Goal: Transaction & Acquisition: Subscribe to service/newsletter

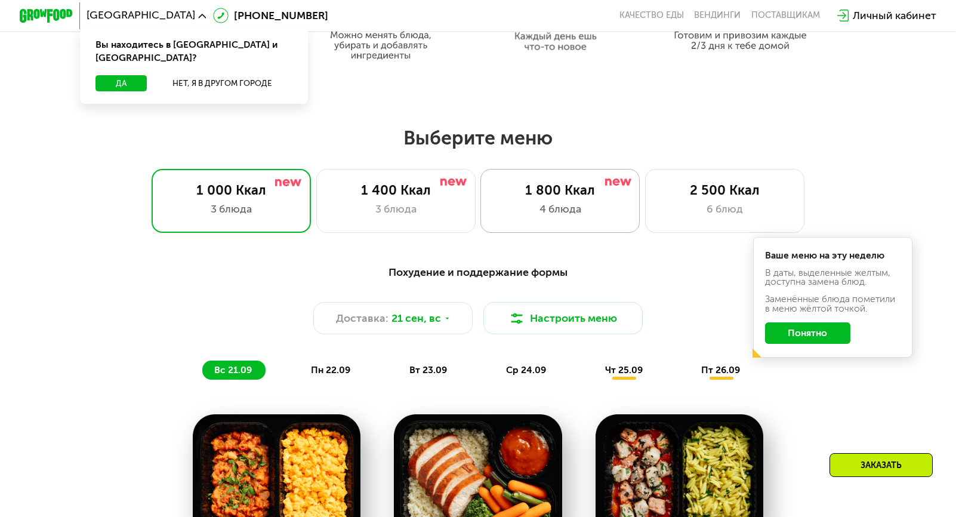
scroll to position [863, 0]
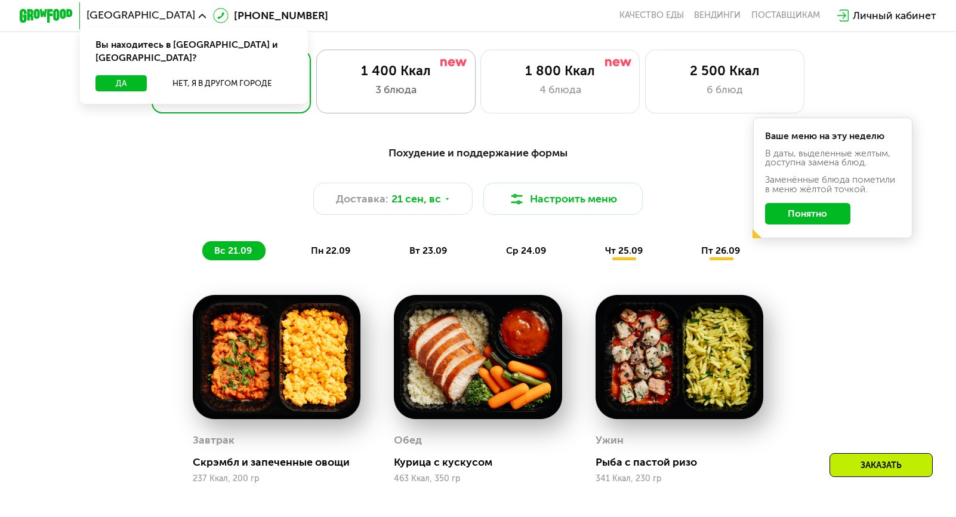
click at [409, 98] on div "3 блюда" at bounding box center [396, 90] width 132 height 16
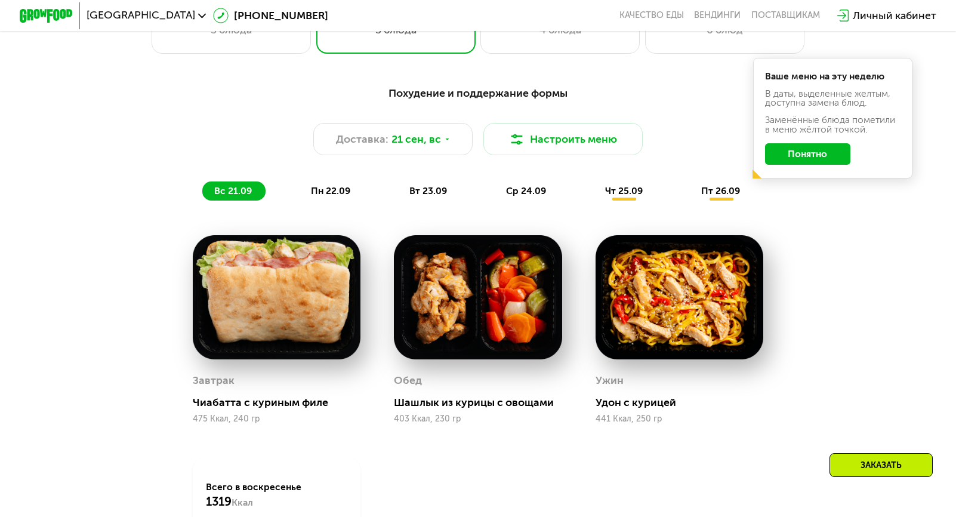
scroll to position [983, 0]
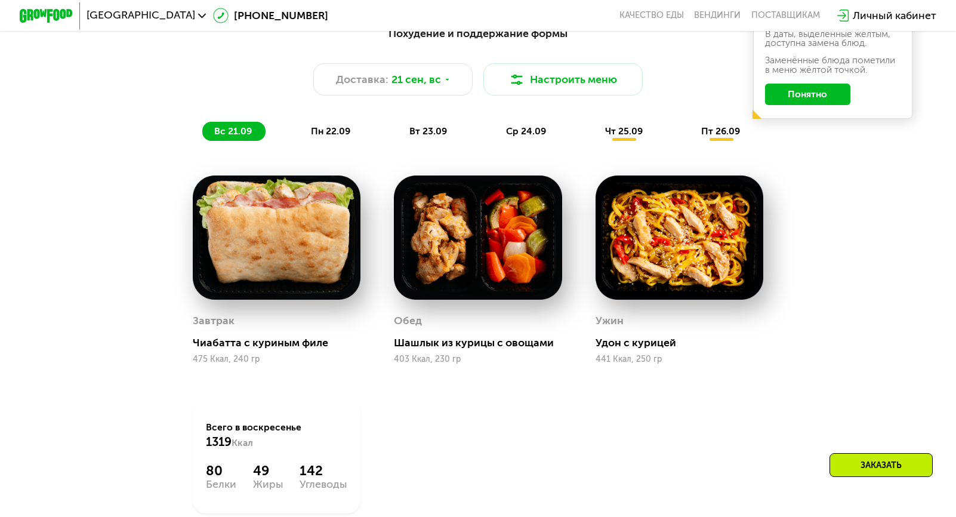
click at [336, 134] on span "пн 22.09" at bounding box center [330, 130] width 39 height 11
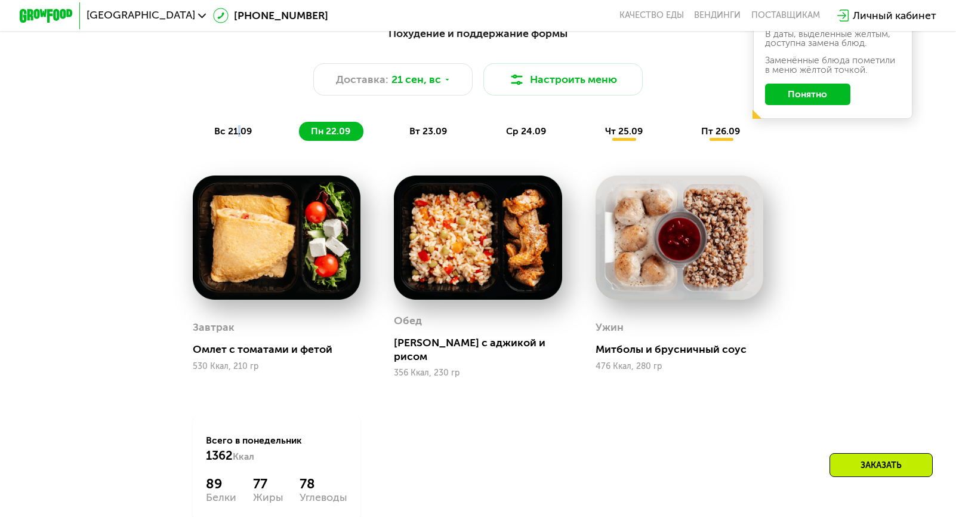
click at [237, 131] on span "вс 21.09" at bounding box center [233, 130] width 38 height 11
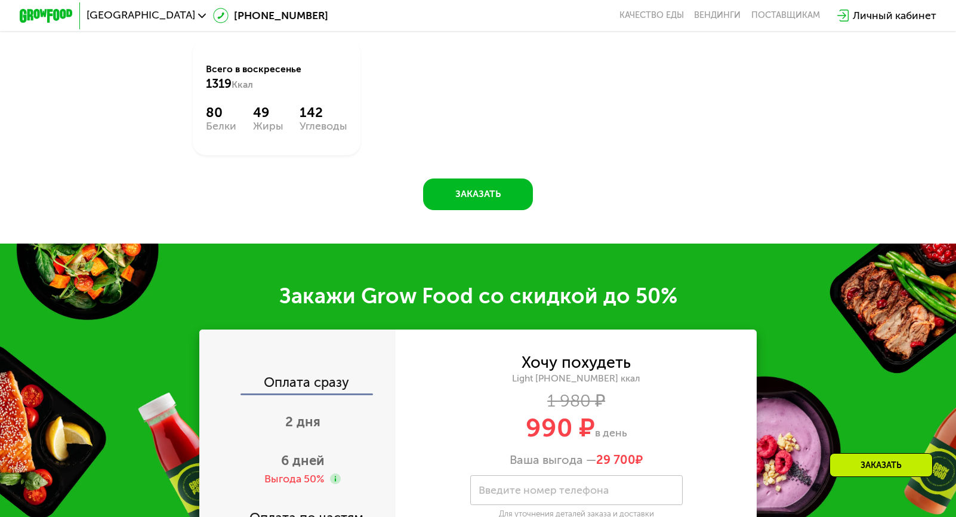
scroll to position [1520, 0]
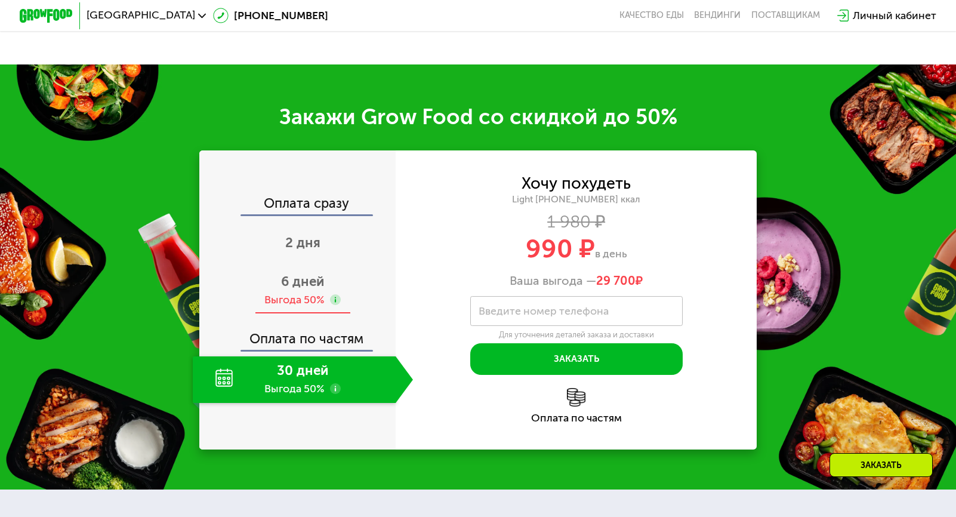
click at [288, 307] on div "Выгода 50%" at bounding box center [294, 299] width 60 height 15
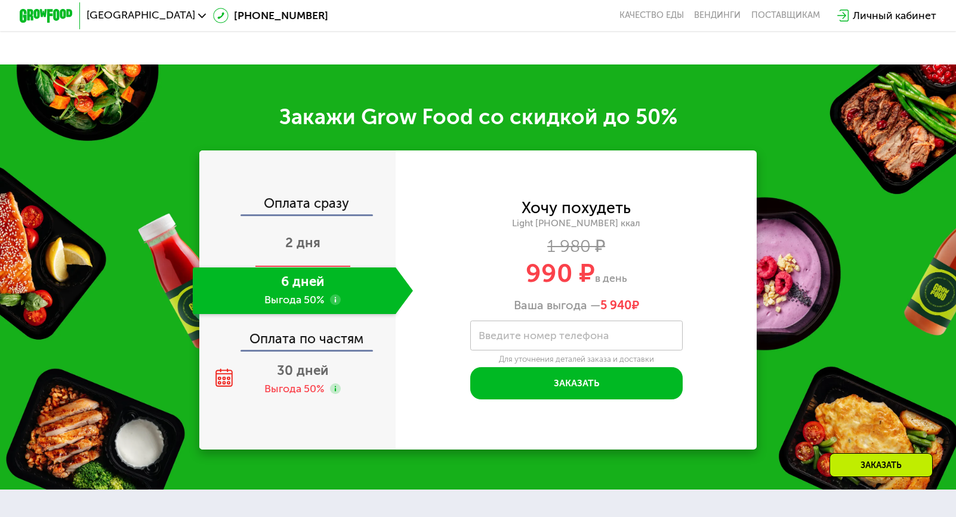
click at [293, 267] on div "2 дня" at bounding box center [303, 244] width 220 height 47
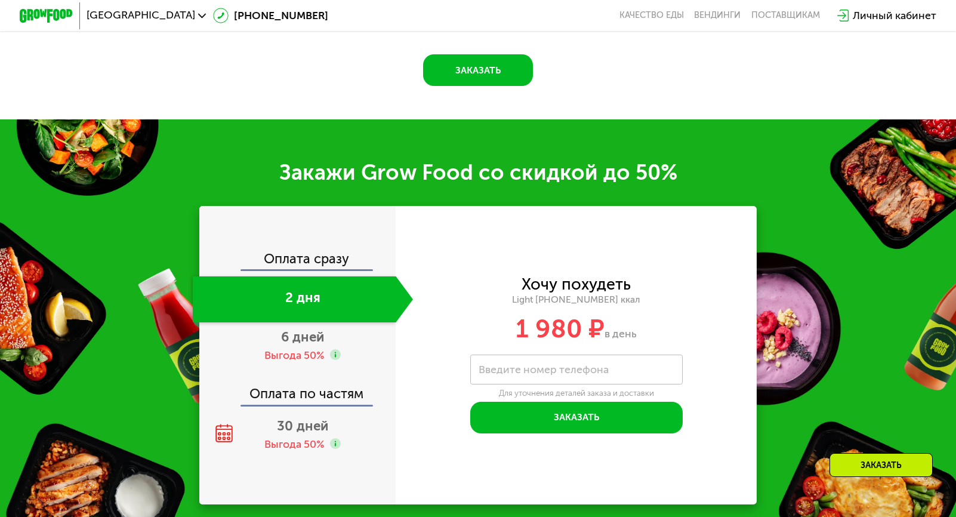
scroll to position [1575, 0]
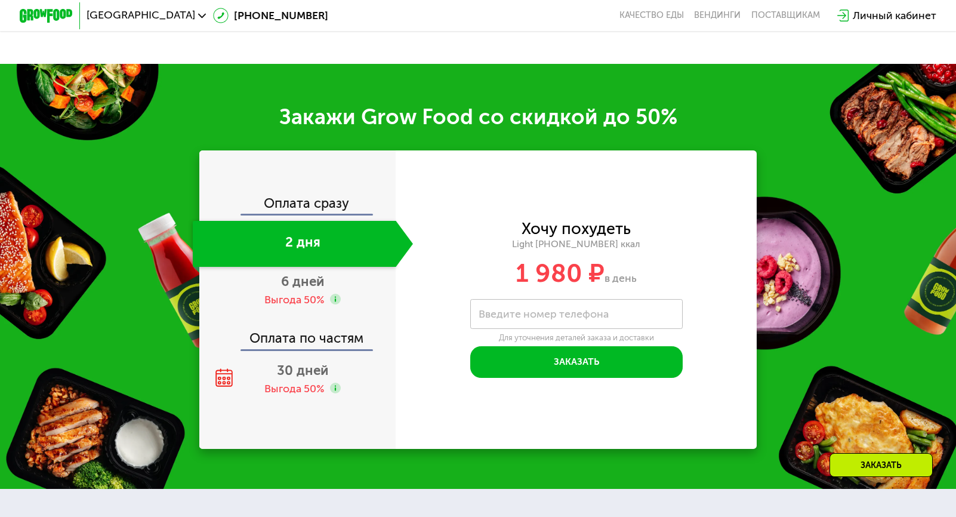
click at [307, 214] on div "Оплата сразу" at bounding box center [297, 205] width 195 height 17
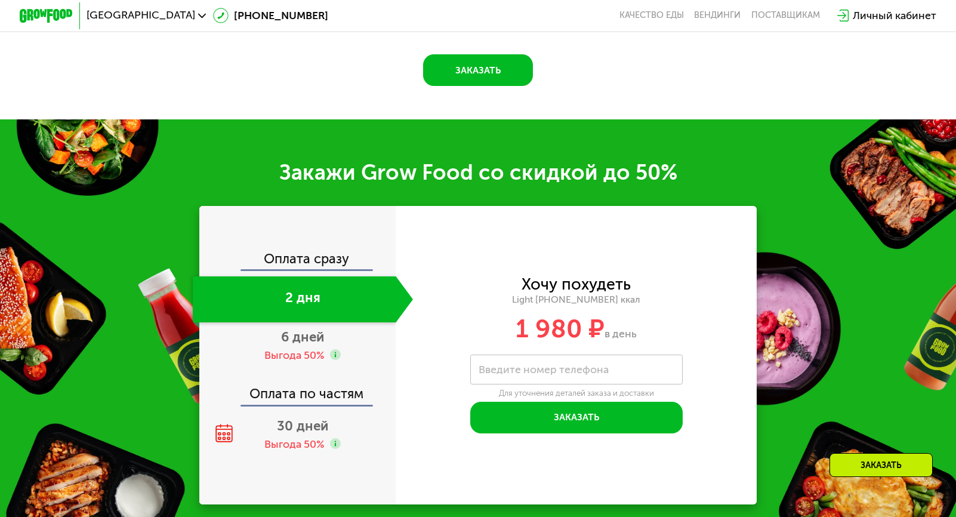
click at [325, 252] on div "Оплата сразу" at bounding box center [297, 260] width 195 height 17
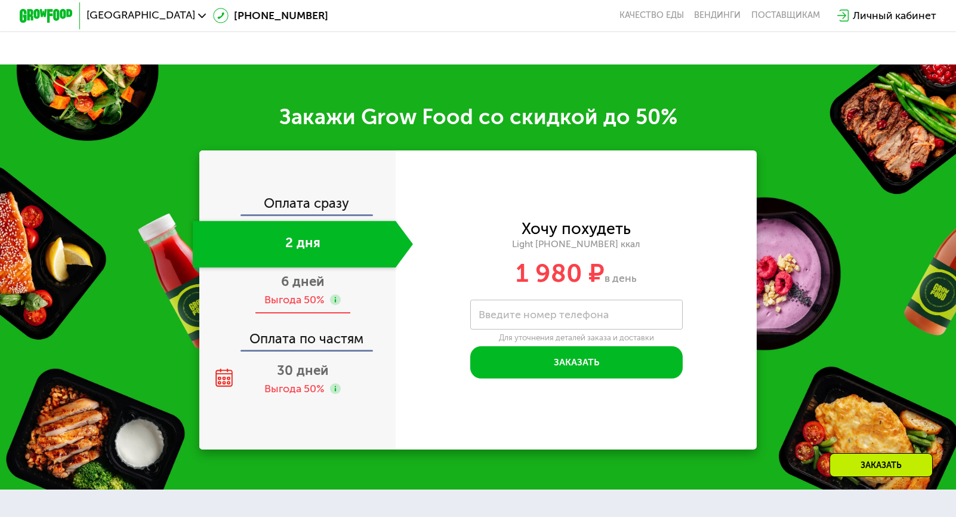
click at [311, 289] on span "6 дней" at bounding box center [302, 281] width 43 height 16
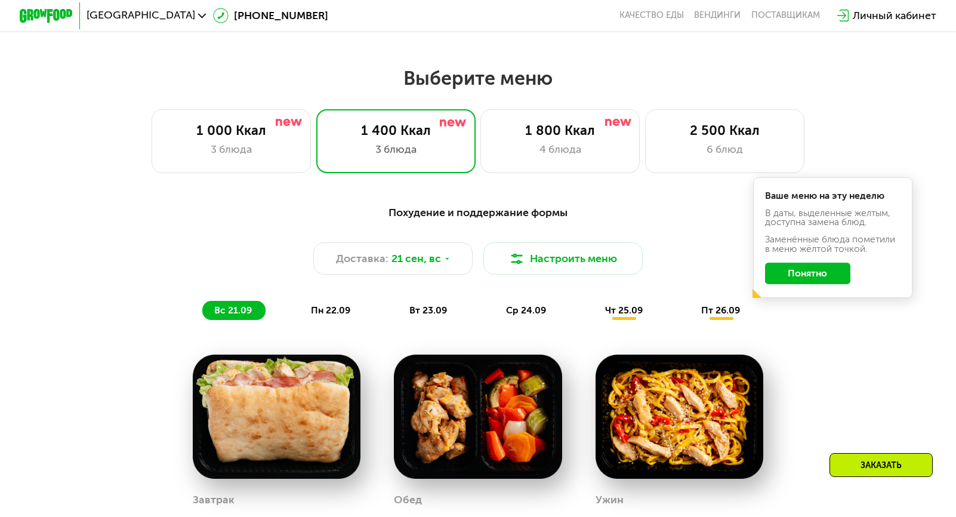
scroll to position [863, 0]
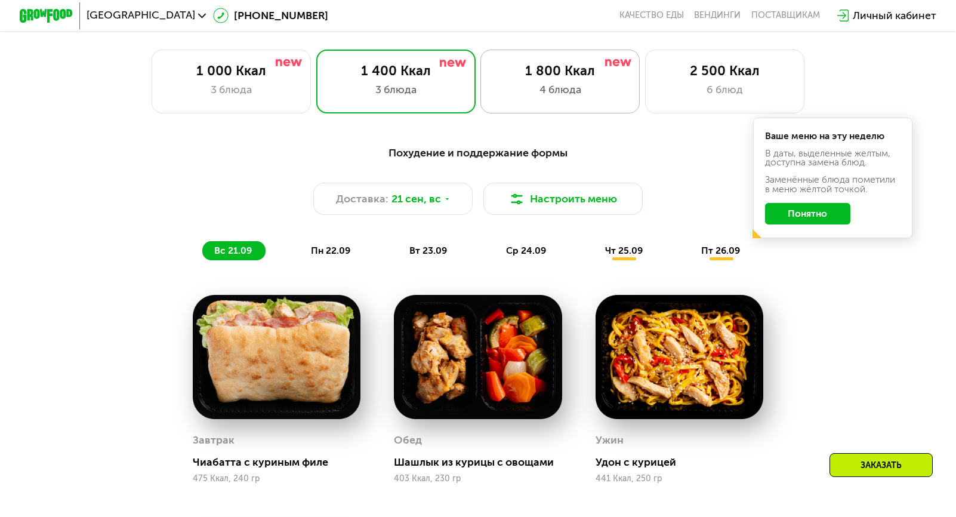
click at [557, 76] on div "1 800 Ккал" at bounding box center [561, 71] width 132 height 16
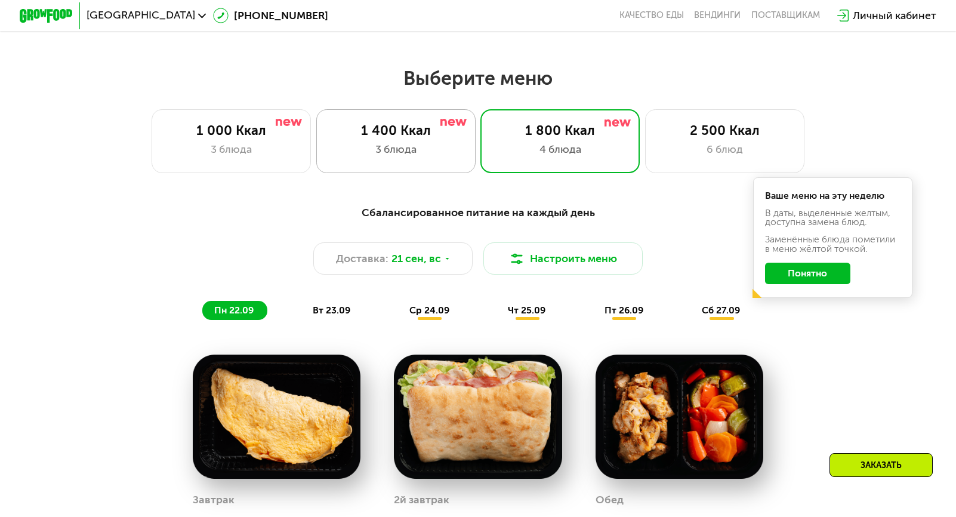
click at [418, 158] on div "3 блюда" at bounding box center [396, 149] width 132 height 16
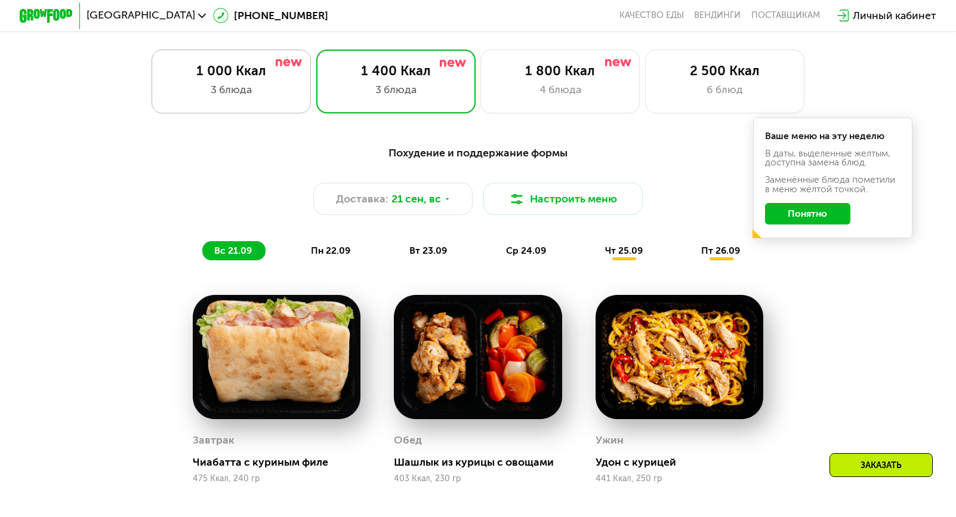
click at [264, 89] on div "3 блюда" at bounding box center [231, 90] width 132 height 16
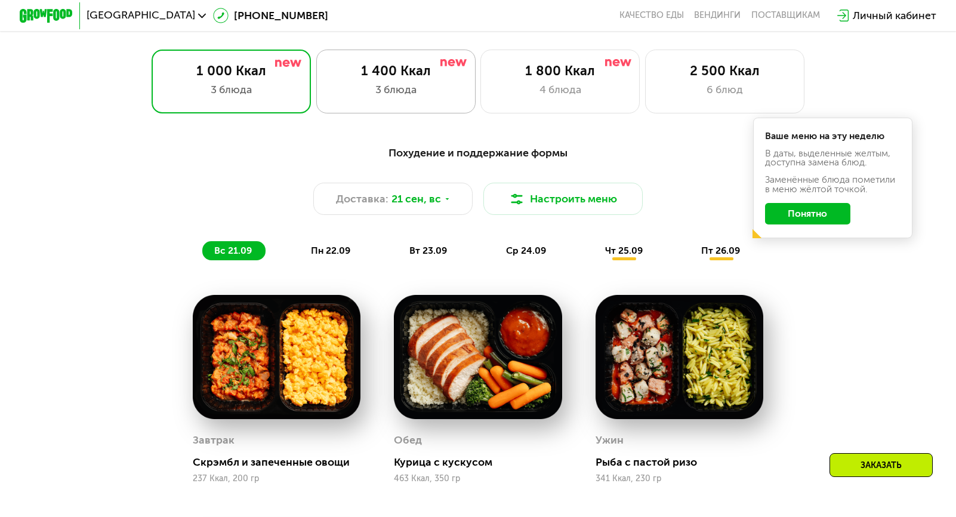
click at [440, 88] on div "3 блюда" at bounding box center [396, 90] width 132 height 16
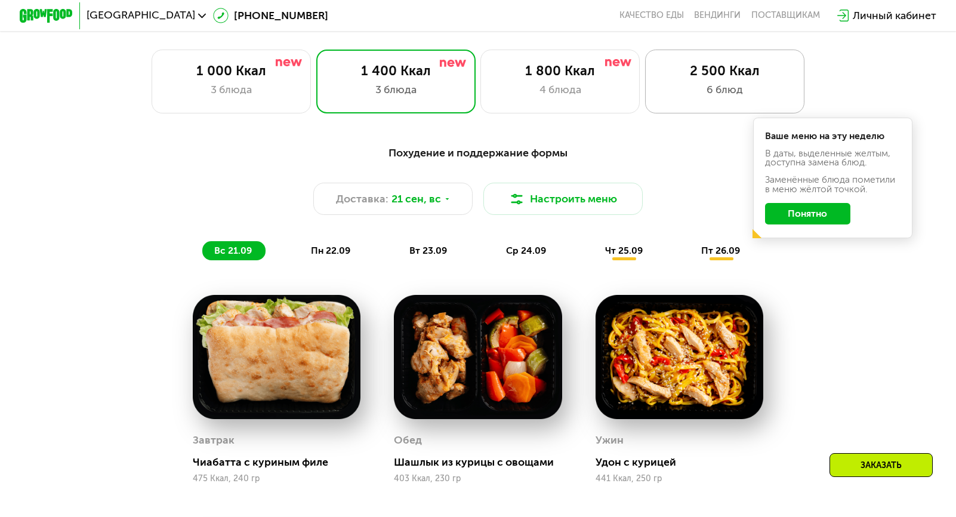
click at [697, 75] on div "2 500 Ккал" at bounding box center [725, 71] width 132 height 16
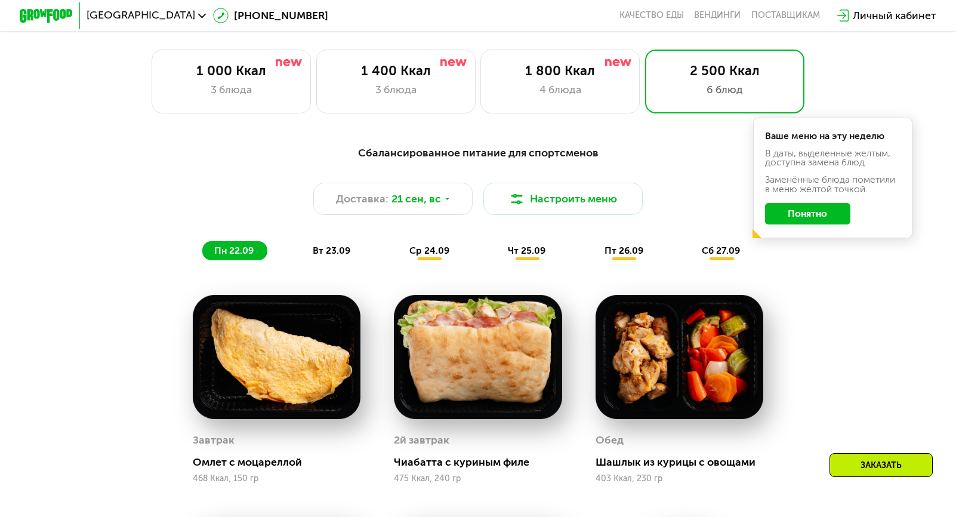
click at [351, 260] on div "вт 23.09" at bounding box center [332, 250] width 63 height 18
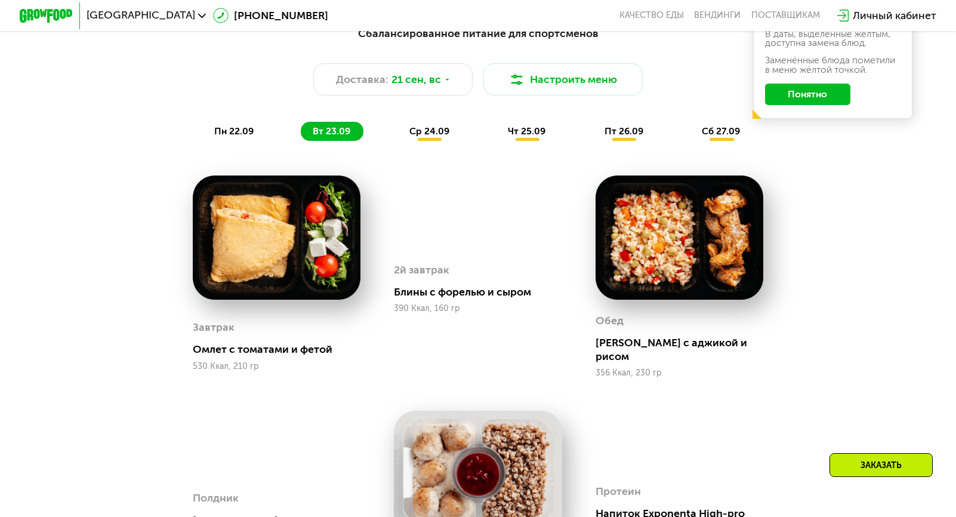
scroll to position [1042, 0]
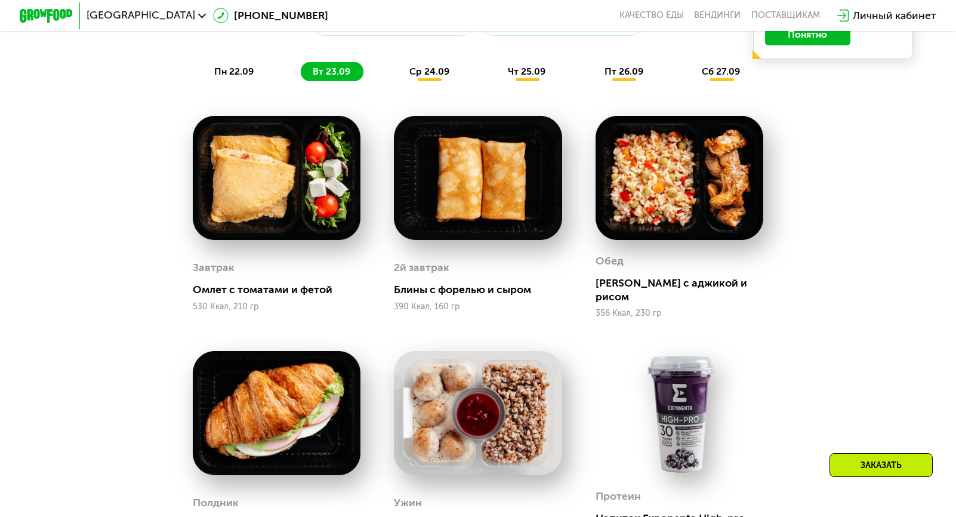
click at [450, 81] on div "ср 24.09" at bounding box center [429, 71] width 65 height 18
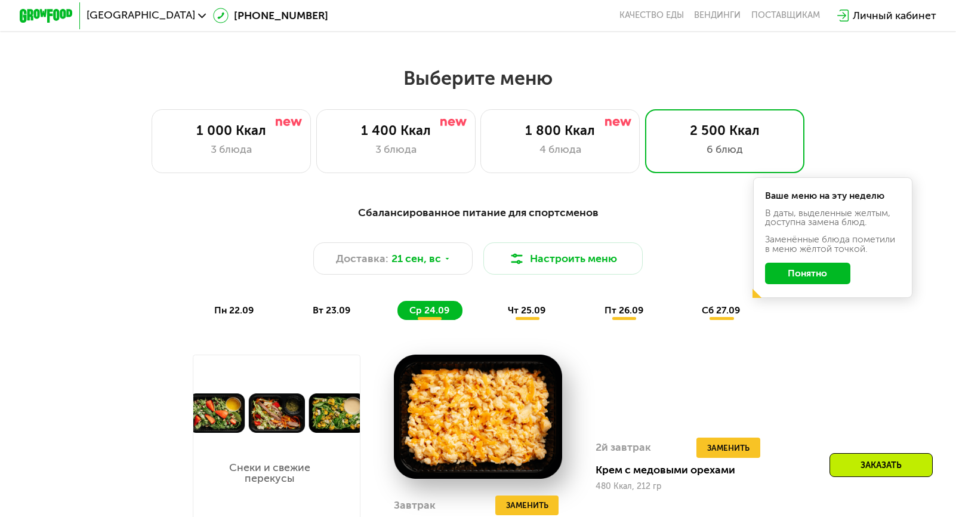
scroll to position [744, 0]
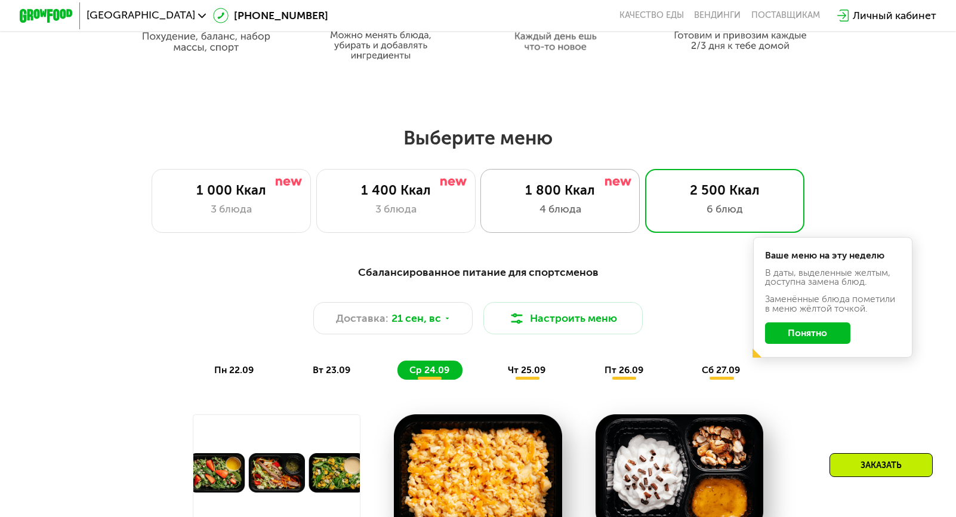
click at [568, 199] on div "1 800 Ккал" at bounding box center [561, 191] width 132 height 16
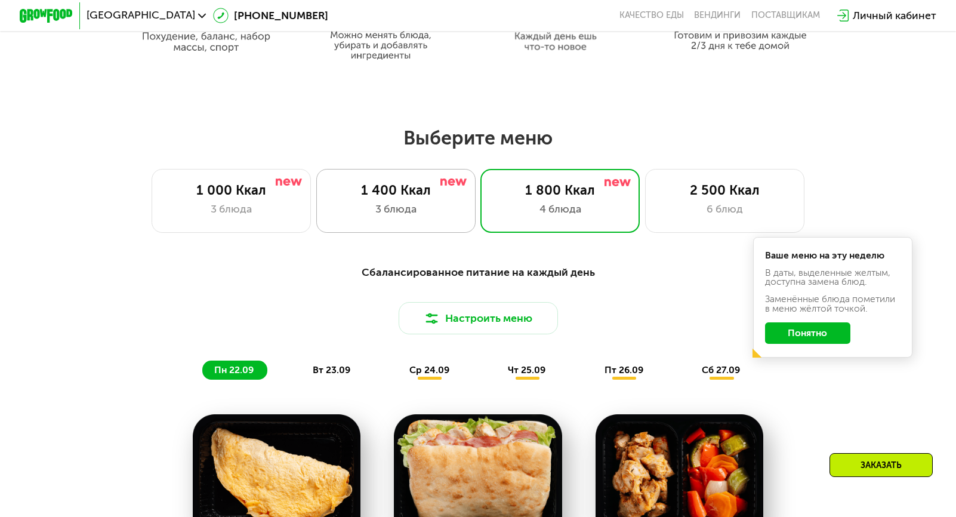
click at [434, 203] on div "1 400 Ккал 3 блюда" at bounding box center [395, 201] width 159 height 64
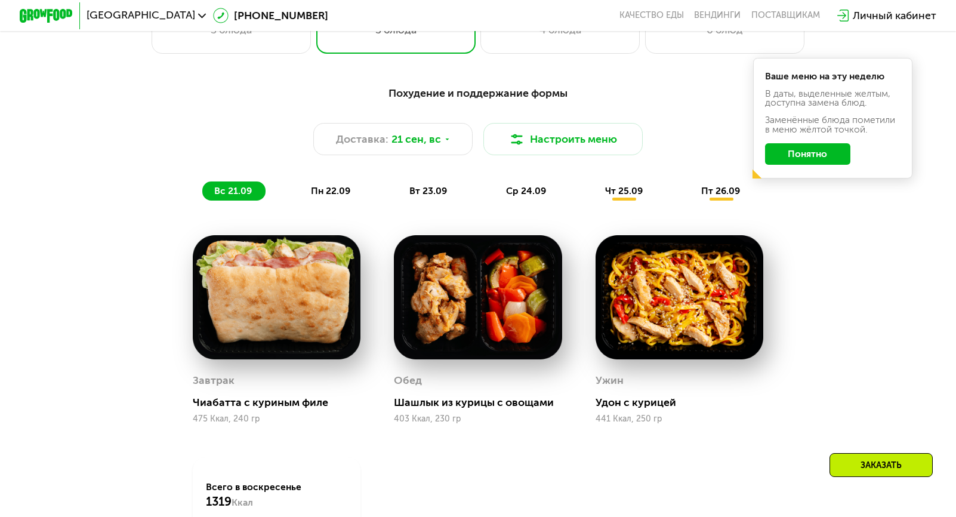
scroll to position [863, 0]
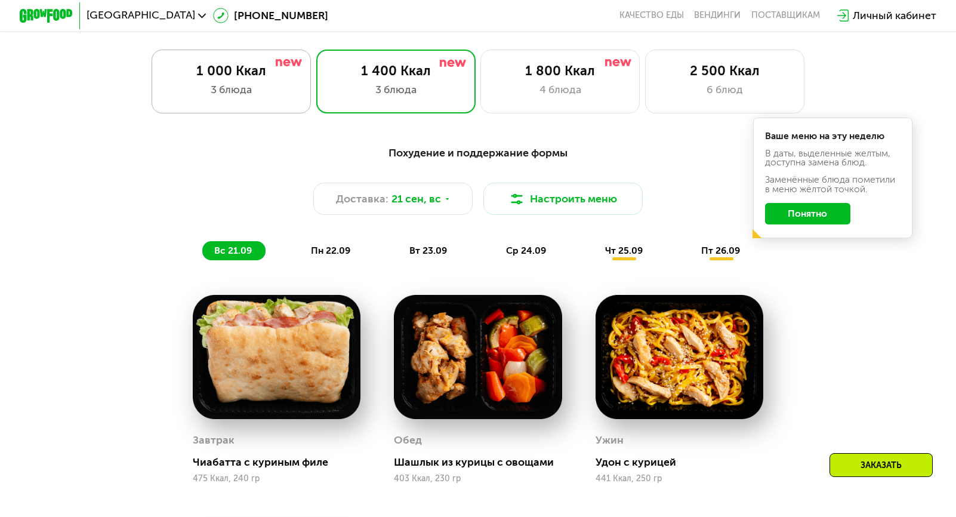
click at [253, 58] on div "1 000 Ккал 3 блюда" at bounding box center [231, 82] width 159 height 64
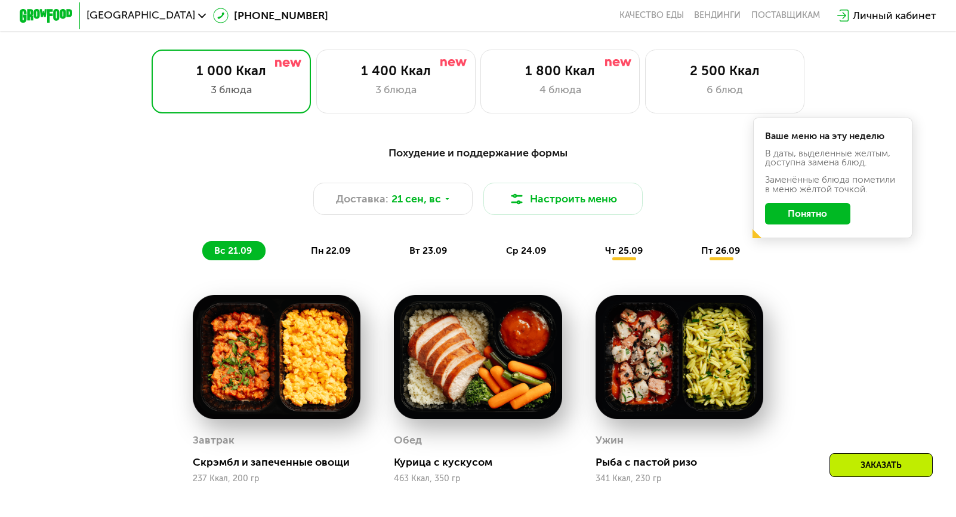
click at [355, 245] on div "Похудение и поддержание формы Доставка: [DATE] Настроить меню вс 21.09 пн 22.09…" at bounding box center [478, 202] width 786 height 115
drag, startPoint x: 338, startPoint y: 252, endPoint x: 363, endPoint y: 257, distance: 25.5
click at [338, 253] on span "пн 22.09" at bounding box center [330, 250] width 39 height 11
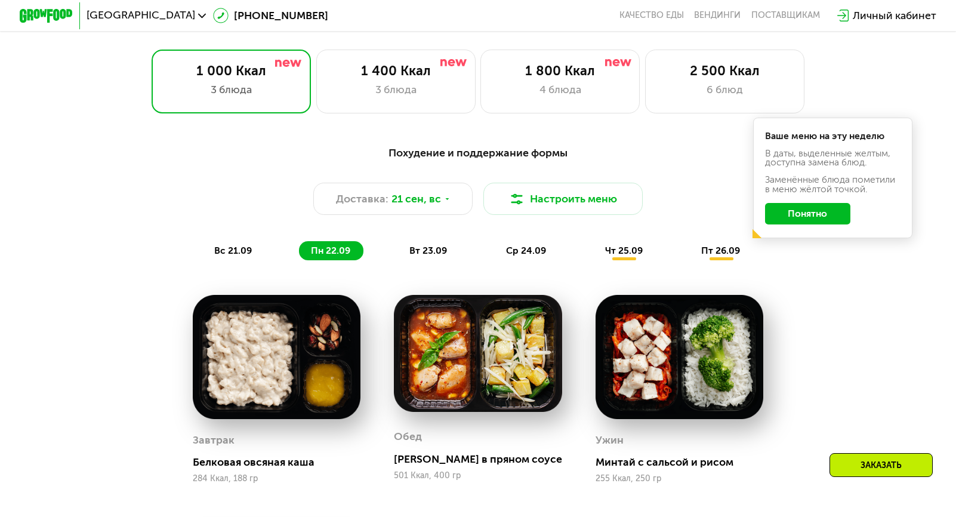
click at [443, 255] on span "вт 23.09" at bounding box center [428, 250] width 38 height 11
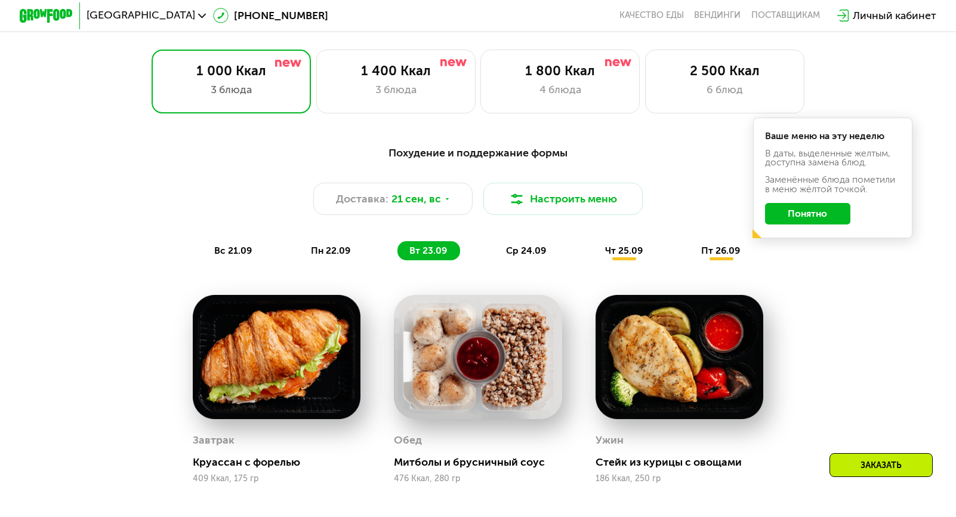
click at [517, 256] on span "ср 24.09" at bounding box center [526, 250] width 40 height 11
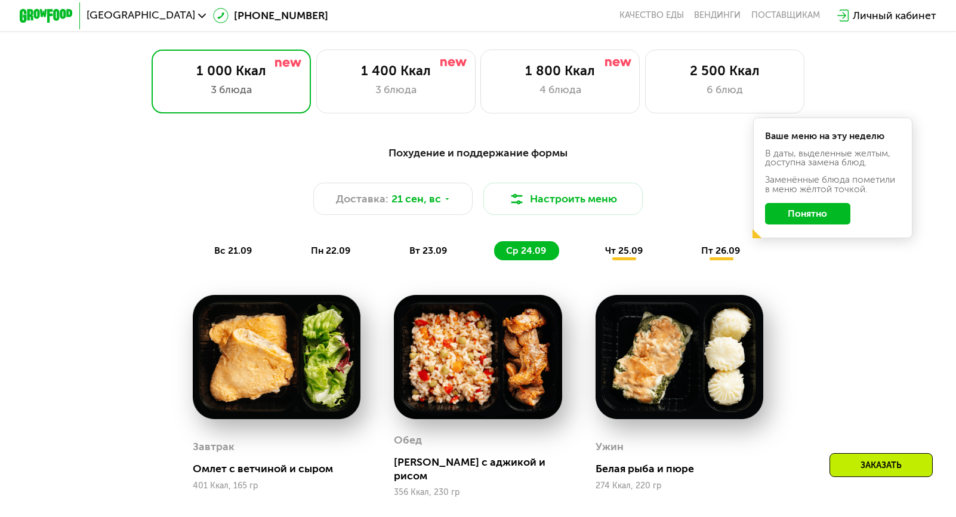
click at [641, 253] on span "чт 25.09" at bounding box center [624, 250] width 38 height 11
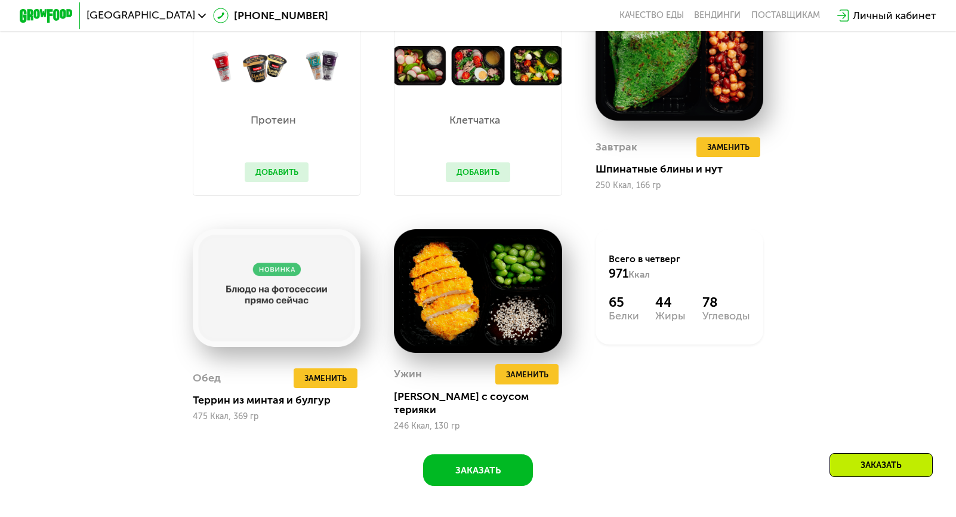
scroll to position [1042, 0]
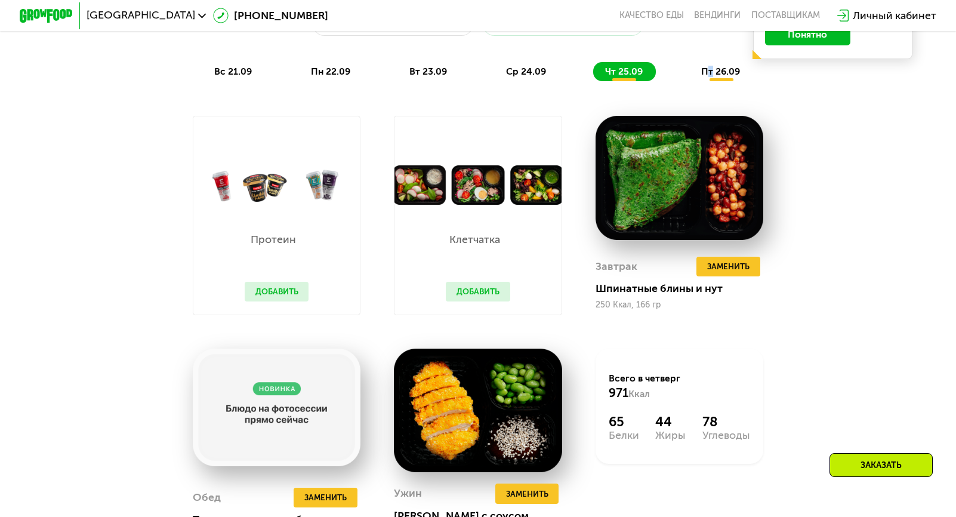
click at [713, 74] on span "пт 26.09" at bounding box center [720, 71] width 39 height 11
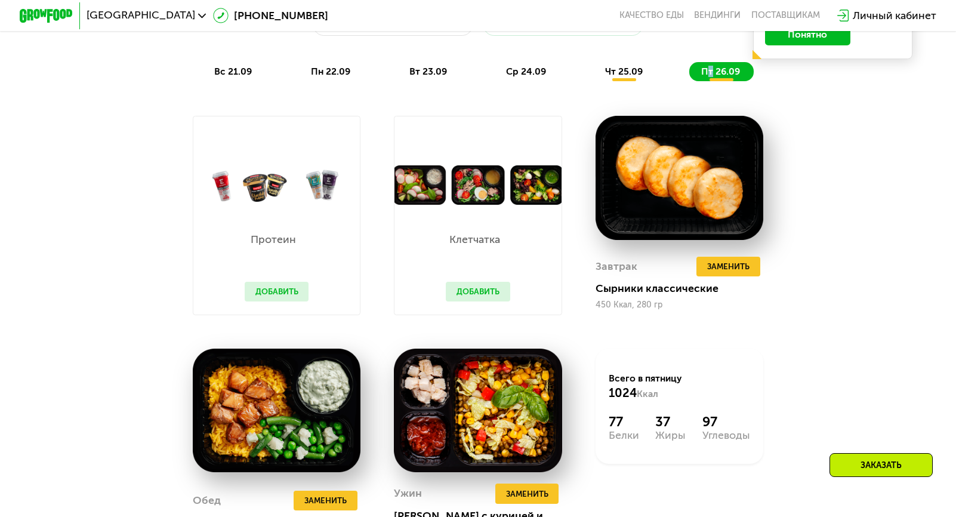
scroll to position [1102, 0]
